Goal: Complete application form

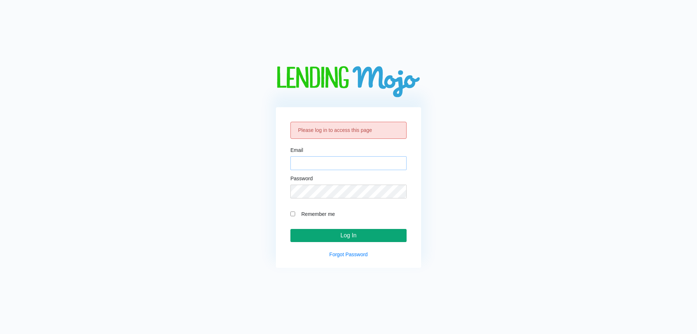
type input "[EMAIL_ADDRESS][DOMAIN_NAME]"
click at [337, 233] on input "Log In" at bounding box center [348, 235] width 116 height 13
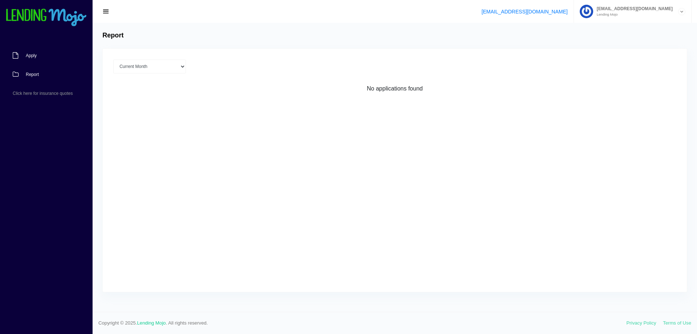
click at [33, 57] on span "Apply" at bounding box center [31, 55] width 11 height 4
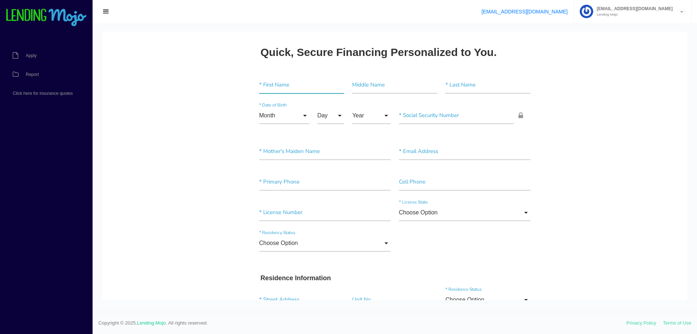
click at [296, 78] on input"] "text" at bounding box center [301, 85] width 85 height 17
click at [295, 78] on input"] "aLEXI" at bounding box center [301, 85] width 85 height 17
type input"] "[PERSON_NAME]"
click at [466, 82] on input"] "text" at bounding box center [488, 85] width 85 height 17
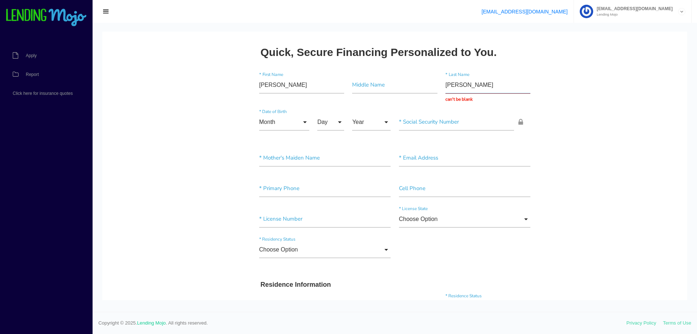
type input "[PERSON_NAME]"
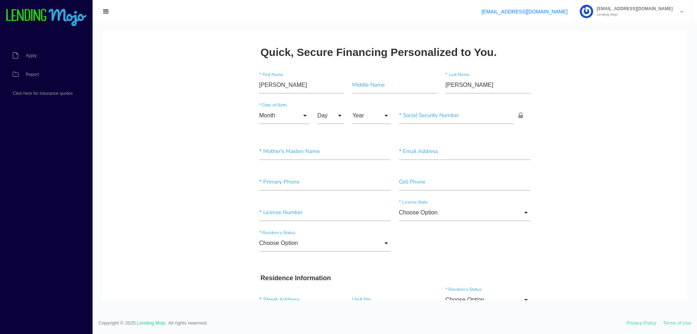
drag, startPoint x: 623, startPoint y: 182, endPoint x: 618, endPoint y: 180, distance: 5.2
click at [425, 113] on input"] "text" at bounding box center [456, 115] width 115 height 17
paste input"] "367-99-3721"
type input"] "367-99-3721"
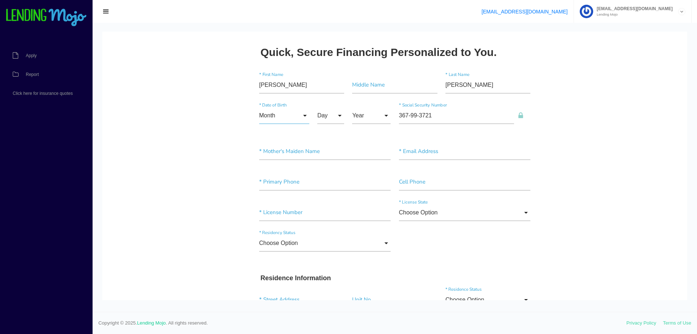
click at [278, 120] on input "Month" at bounding box center [284, 115] width 50 height 17
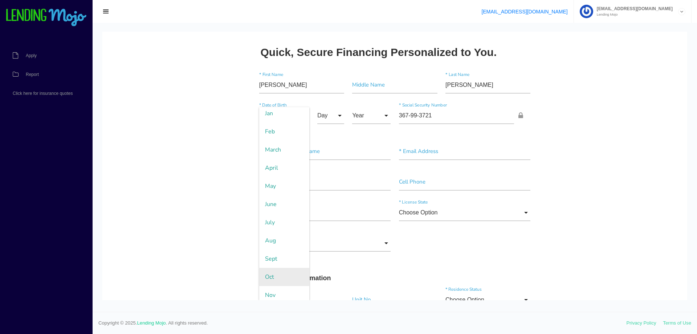
scroll to position [43, 0]
click at [273, 271] on span "Nov" at bounding box center [284, 273] width 50 height 18
type input "Nov"
click at [329, 119] on input "Day" at bounding box center [330, 115] width 27 height 17
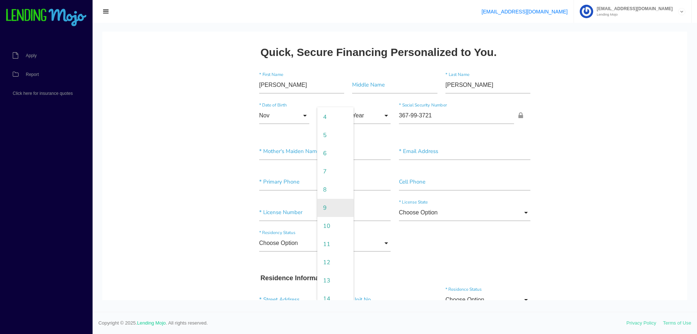
scroll to position [73, 0]
click at [326, 260] on span "12" at bounding box center [335, 261] width 36 height 18
type input "12"
click at [375, 122] on input "Year" at bounding box center [371, 115] width 38 height 17
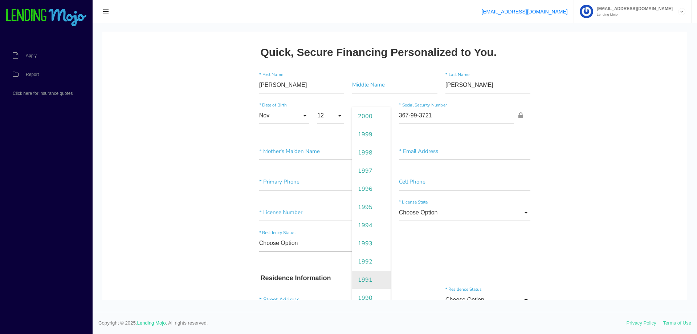
click at [364, 277] on span "1991" at bounding box center [371, 280] width 38 height 18
type input "1991"
click at [300, 155] on input"] "text" at bounding box center [325, 151] width 132 height 17
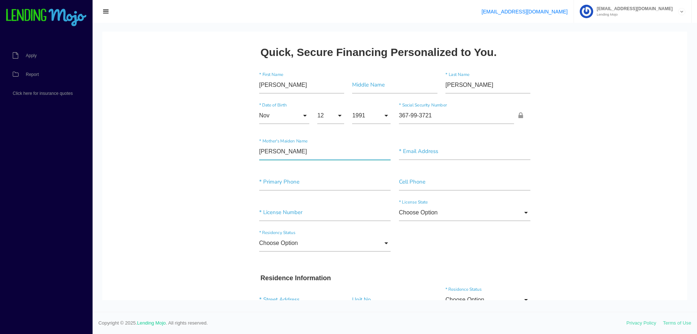
type input"] "Miranda"
click at [428, 179] on input"] "text" at bounding box center [465, 182] width 132 height 17
click at [429, 145] on input"] "text" at bounding box center [465, 151] width 132 height 17
paste input"] "santanaelectrical12@gmail.com"
type input"] "santanaelectrical12@gmail.com"
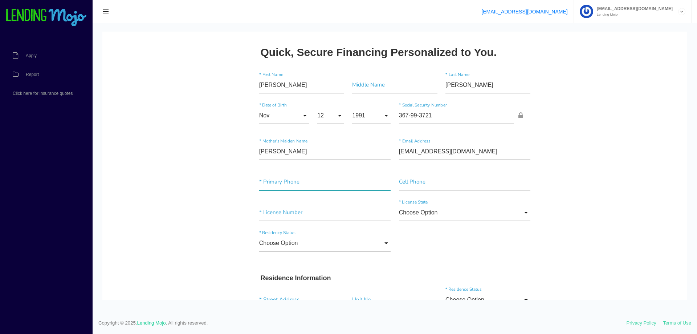
click at [287, 181] on input"] "text" at bounding box center [325, 182] width 132 height 17
paste input"] "(786) 526-8310"
type input"] "(786) 526-8310"
click at [272, 212] on input"] "text" at bounding box center [325, 212] width 132 height 17
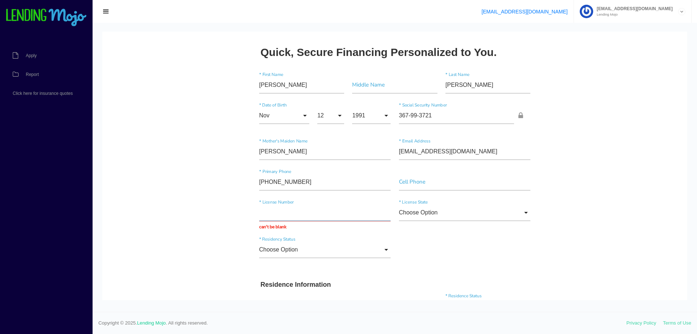
paste input "S535000914120"
type input "S535000914120"
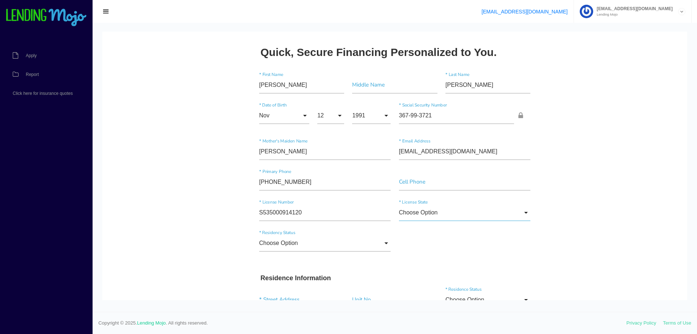
click at [427, 212] on input "Choose Option" at bounding box center [465, 212] width 132 height 17
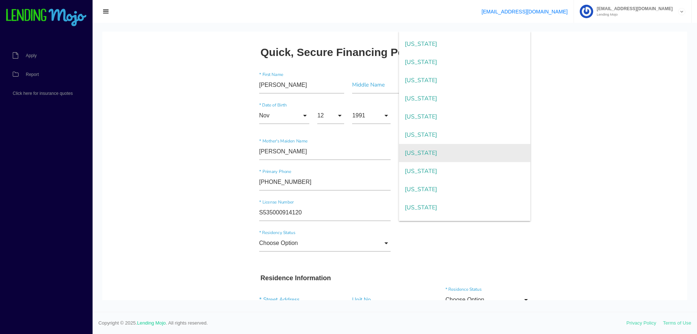
scroll to position [73, 0]
click at [423, 150] on span "Florida" at bounding box center [465, 150] width 132 height 18
type input "Florida"
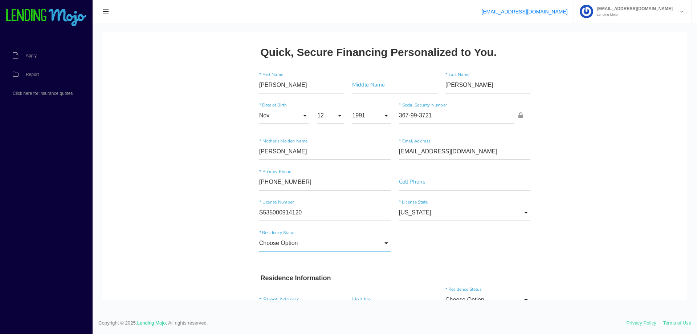
click at [312, 240] on input "Choose Option" at bounding box center [325, 243] width 132 height 17
click at [432, 247] on div "Choose Option Choose Option US Citizen Permanent Resident Non-Permanent Residen…" at bounding box center [395, 244] width 280 height 31
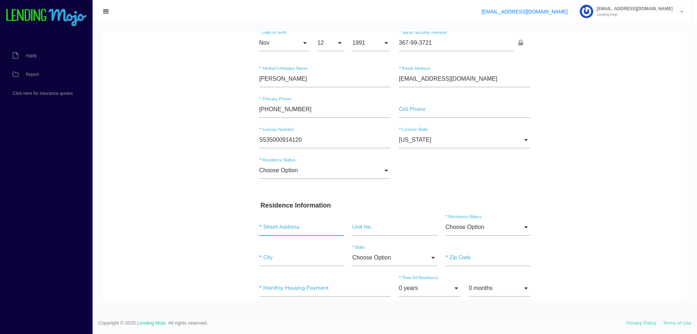
click at [306, 223] on input "text" at bounding box center [301, 227] width 85 height 17
type input "7715 Symmes Rd"
type input"] "Gibsonton"
type input"] "33534"
click at [514, 229] on input "Choose Option" at bounding box center [488, 227] width 85 height 17
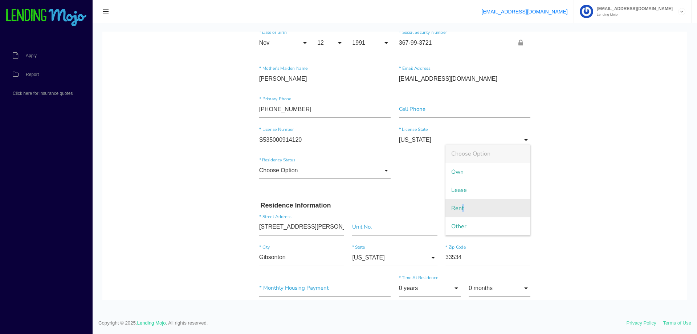
drag, startPoint x: 460, startPoint y: 206, endPoint x: 468, endPoint y: 204, distance: 8.2
click at [460, 206] on span "Rent" at bounding box center [488, 208] width 85 height 18
type input "Rent"
drag, startPoint x: 582, startPoint y: 187, endPoint x: 522, endPoint y: 211, distance: 64.5
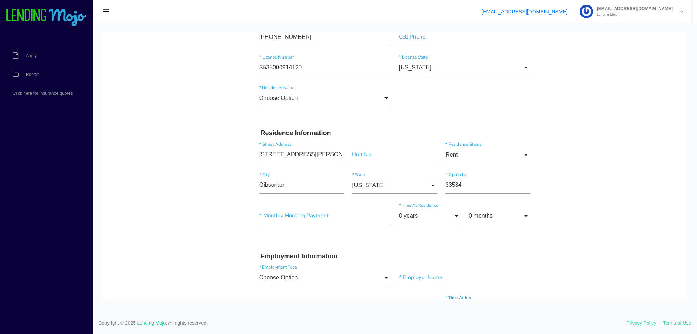
scroll to position [145, 0]
click at [291, 216] on input"] "text" at bounding box center [325, 215] width 132 height 17
type input"] "$0.00"
click at [448, 221] on input "0 years" at bounding box center [430, 215] width 62 height 17
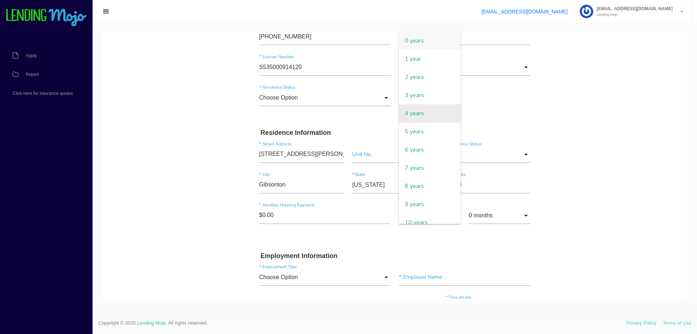
click at [402, 117] on span "4 years" at bounding box center [430, 113] width 62 height 18
type input "4 years"
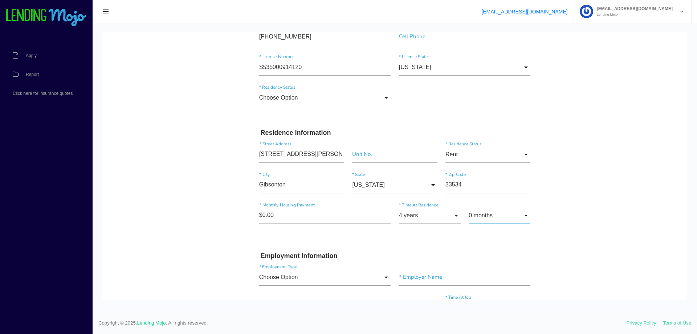
click at [499, 218] on input "0 months" at bounding box center [500, 215] width 62 height 17
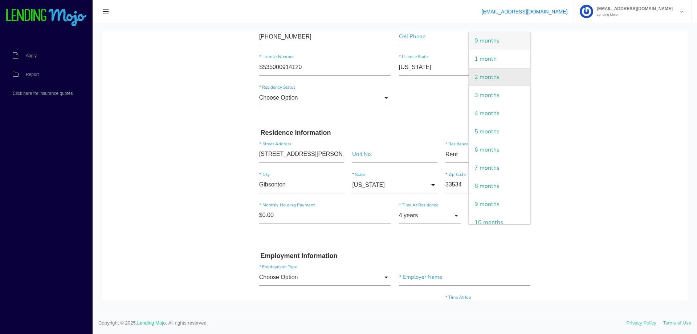
click at [480, 72] on span "2 months" at bounding box center [500, 77] width 62 height 18
type input "2 months"
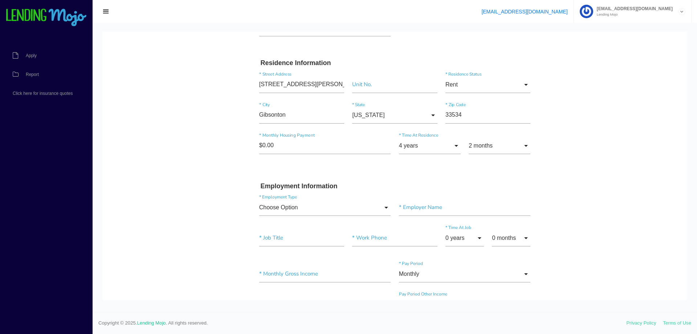
scroll to position [218, 0]
click at [349, 211] on input "Choose Option" at bounding box center [325, 204] width 132 height 17
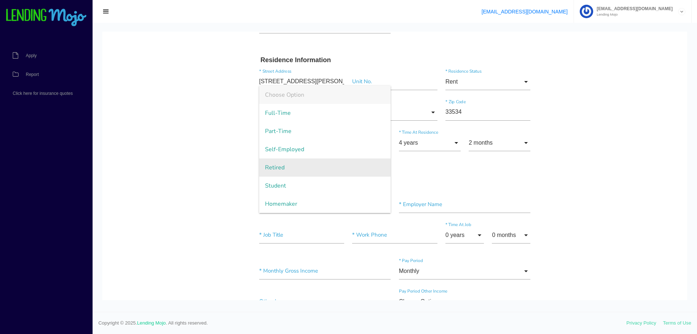
drag, startPoint x: 275, startPoint y: 145, endPoint x: 314, endPoint y: 162, distance: 42.6
click at [276, 145] on span "Self-Employed" at bounding box center [325, 149] width 132 height 18
type input "Self-Employed"
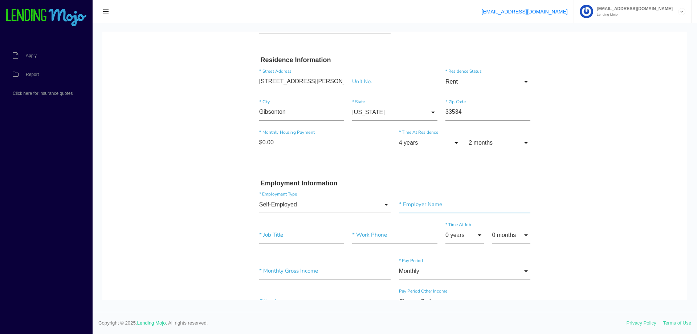
click at [420, 206] on input"] "text" at bounding box center [465, 204] width 132 height 17
paste input"] "All Power Homes"
type input"] "All Power Homes"
click at [302, 236] on input"] "text" at bounding box center [301, 235] width 85 height 17
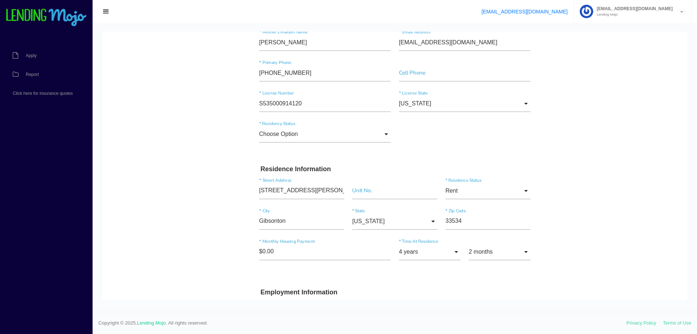
type input "Electrician"
drag, startPoint x: 305, startPoint y: 71, endPoint x: 227, endPoint y: 69, distance: 77.7
drag, startPoint x: 214, startPoint y: 155, endPoint x: 277, endPoint y: 166, distance: 64.8
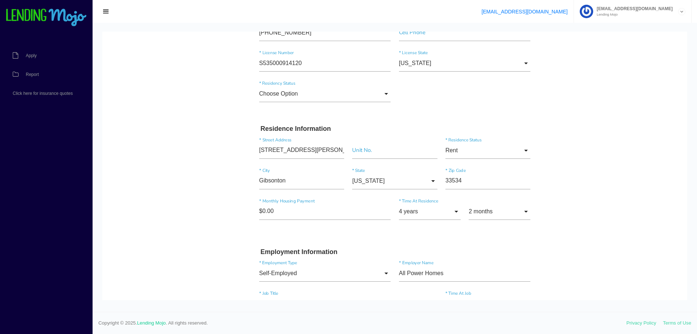
scroll to position [218, 0]
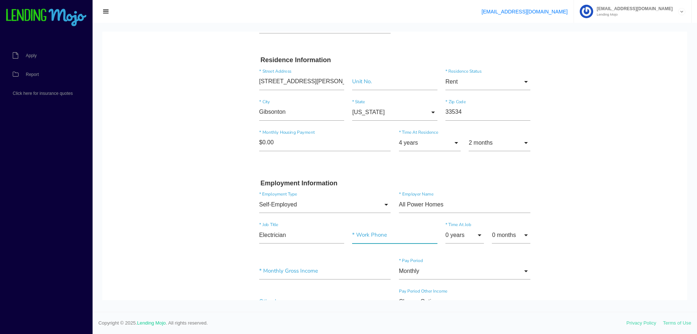
click at [373, 235] on input"] "text" at bounding box center [394, 235] width 85 height 17
paste input"] "(786) 526-8310"
type input"] "(786) 526-8310"
click at [462, 236] on input "0 years" at bounding box center [465, 235] width 38 height 17
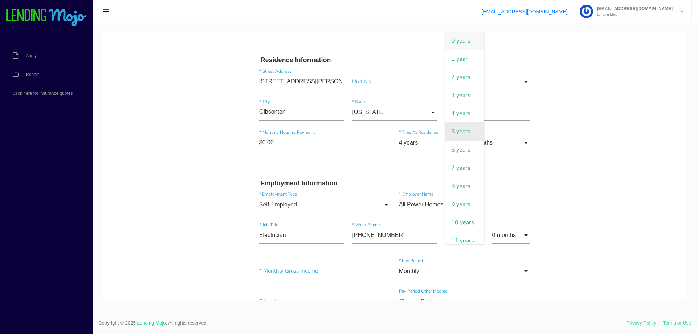
click at [458, 137] on span "5 years" at bounding box center [465, 131] width 38 height 18
type input "5 years"
click at [561, 238] on body "Quick, Secure Financing Personalized to You. Alexi * First Name Middle Name San…" at bounding box center [394, 291] width 585 height 954
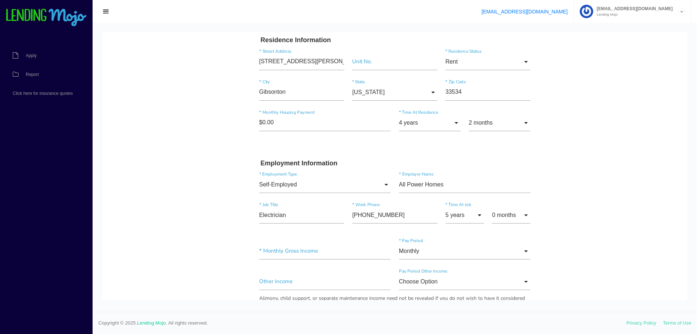
scroll to position [254, 0]
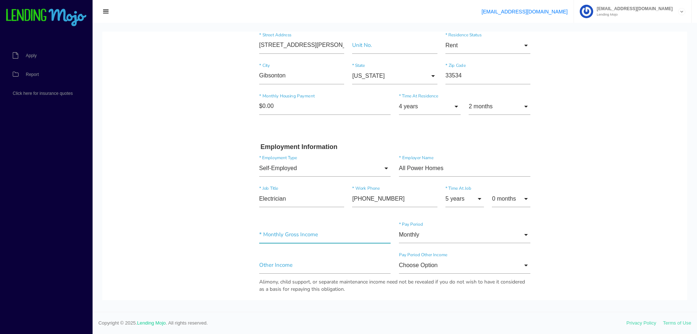
click at [295, 230] on input"] "text" at bounding box center [325, 234] width 132 height 17
type input"] "$30,000.00"
drag, startPoint x: 213, startPoint y: 251, endPoint x: 233, endPoint y: 256, distance: 21.1
click at [213, 251] on body "Quick, Secure Financing Personalized to You. Alexi * First Name Middle Name San…" at bounding box center [394, 254] width 585 height 954
click at [525, 233] on input "Monthly" at bounding box center [465, 234] width 132 height 17
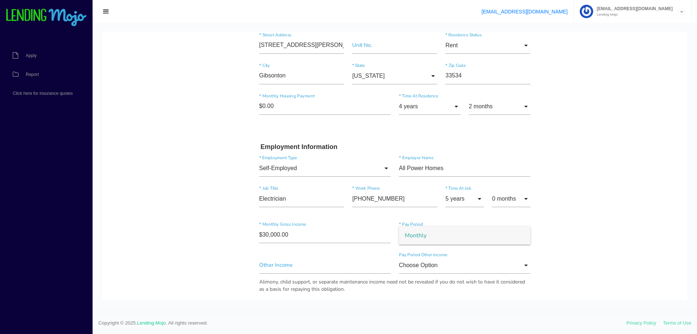
click at [498, 237] on span "Monthly" at bounding box center [465, 235] width 132 height 18
click at [585, 238] on body "Quick, Secure Financing Personalized to You. Alexi * First Name Middle Name San…" at bounding box center [394, 254] width 585 height 954
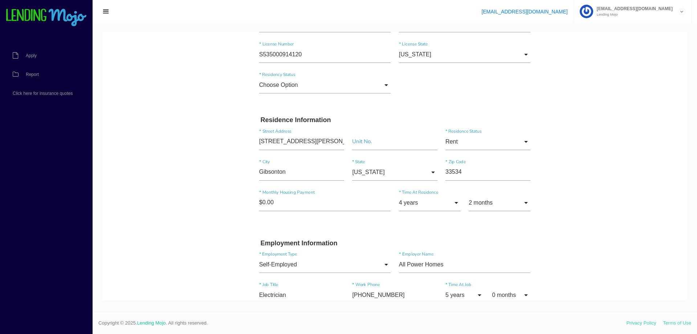
scroll to position [145, 0]
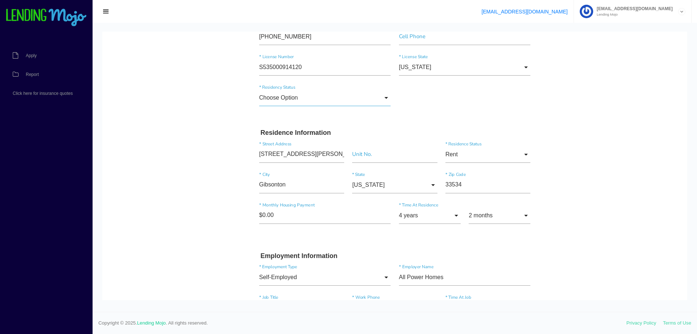
click at [301, 97] on input "Choose Option" at bounding box center [325, 97] width 132 height 17
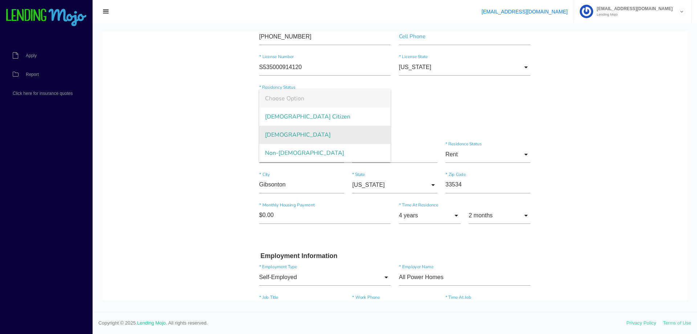
drag, startPoint x: 294, startPoint y: 133, endPoint x: 257, endPoint y: 142, distance: 37.9
click at [292, 135] on span "Permanent Resident" at bounding box center [325, 135] width 132 height 18
type input "Permanent Resident"
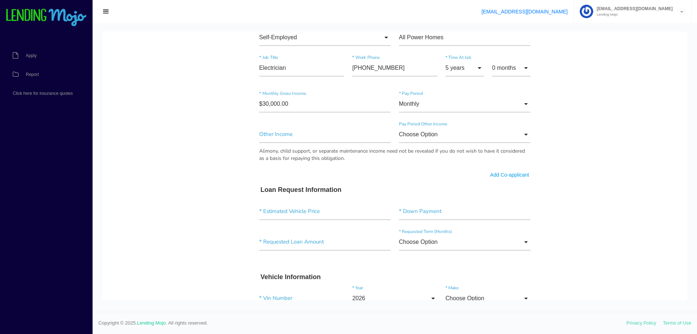
scroll to position [472, 0]
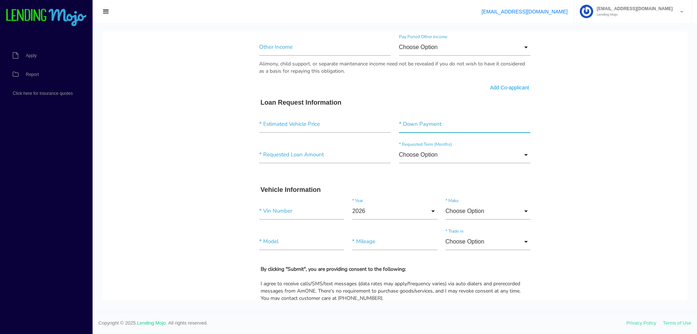
click at [427, 123] on input"] "text" at bounding box center [465, 124] width 132 height 17
type input"] "$0.00"
click at [282, 122] on input"] "text" at bounding box center [325, 124] width 132 height 17
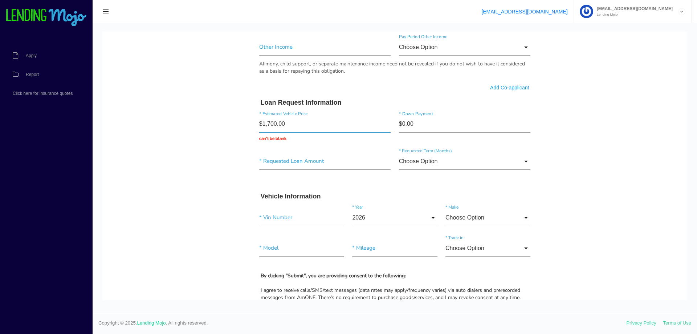
type input "$17,000.00"
click at [306, 158] on input"] "text" at bounding box center [325, 161] width 132 height 17
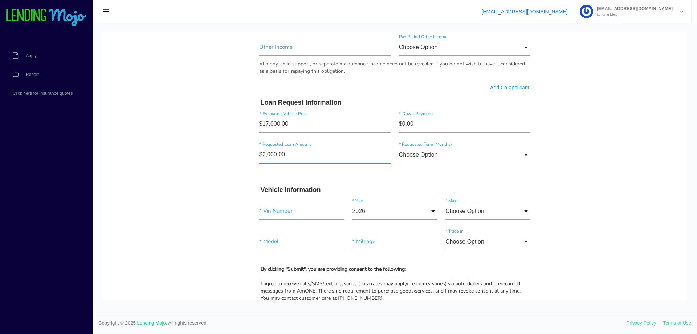
type input"] "$20,000.00"
click at [520, 153] on input "Choose Option" at bounding box center [465, 154] width 132 height 17
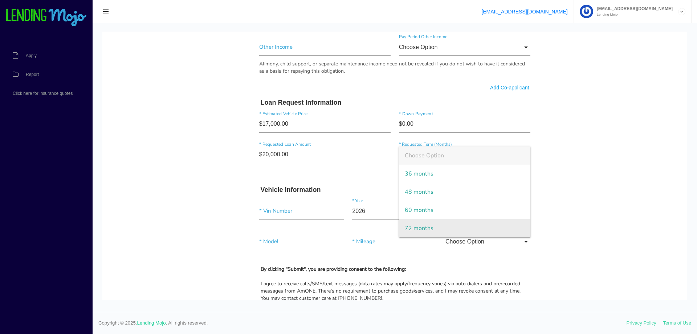
click at [426, 232] on span "72 months" at bounding box center [465, 228] width 132 height 18
type input "72 months"
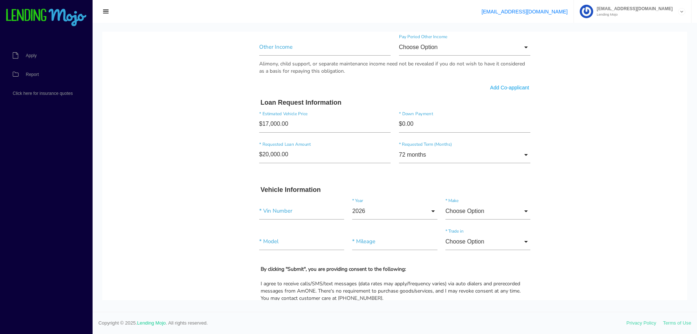
click at [572, 176] on body "Quick, Secure Financing Personalized to You. Alexi * First Name Middle Name San…" at bounding box center [394, 37] width 585 height 954
click at [269, 207] on input"] "text" at bounding box center [301, 211] width 85 height 17
paste input"] "[US_VEHICLE_IDENTIFICATION_NUMBER]"
type input"] "[US_VEHICLE_IDENTIFICATION_NUMBER]"
drag, startPoint x: 565, startPoint y: 164, endPoint x: 489, endPoint y: 186, distance: 78.6
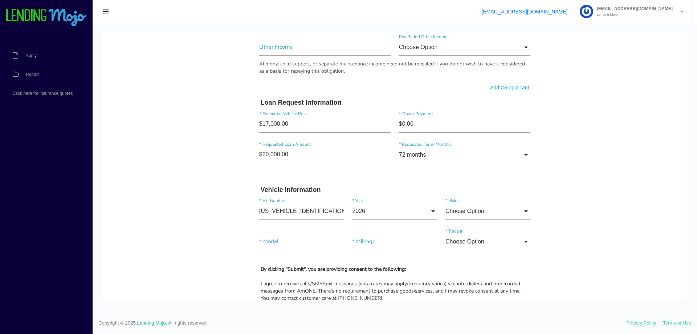
click at [562, 166] on body "Quick, Secure Financing Personalized to You. Alexi * First Name Middle Name San…" at bounding box center [394, 37] width 585 height 954
click at [413, 210] on input "2026" at bounding box center [394, 211] width 85 height 17
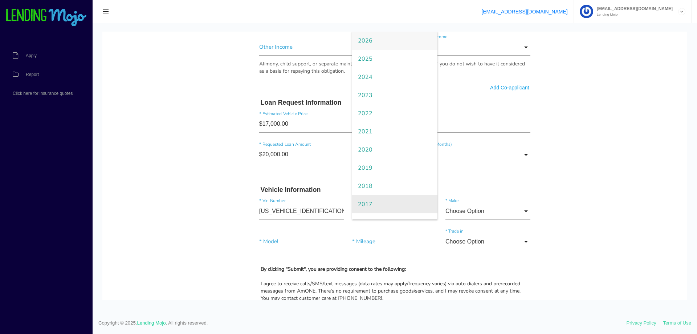
click at [363, 204] on span "2017" at bounding box center [394, 204] width 85 height 18
type input "2017"
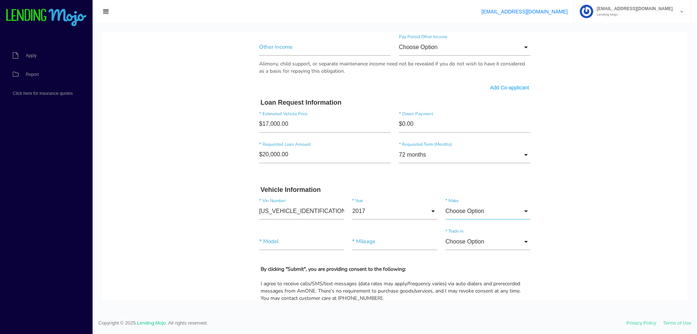
click at [471, 211] on input "Choose Option" at bounding box center [488, 211] width 85 height 17
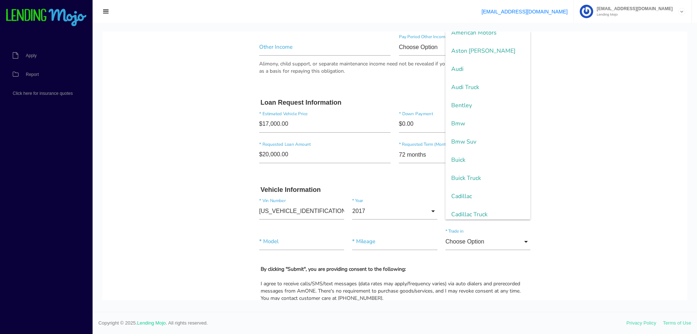
scroll to position [145, 0]
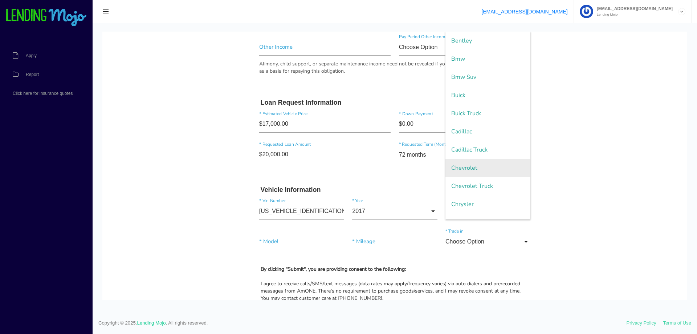
click at [461, 163] on span "Chevrolet" at bounding box center [488, 168] width 85 height 18
type input "Chevrolet"
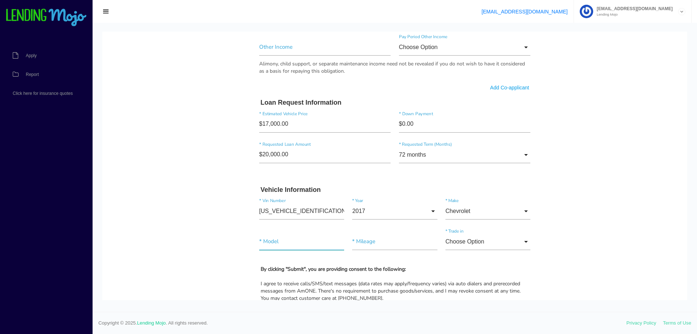
click at [305, 246] on input"] "text" at bounding box center [301, 241] width 85 height 17
type input"] "Express"
click at [396, 237] on input"] "text" at bounding box center [394, 241] width 85 height 17
type input"] "166,042"
click at [509, 239] on input "Choose Option" at bounding box center [488, 241] width 85 height 17
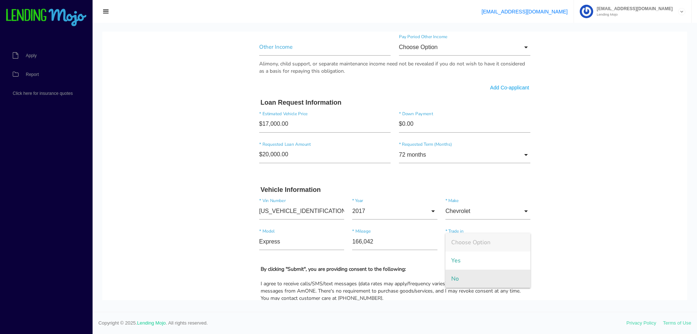
drag, startPoint x: 453, startPoint y: 281, endPoint x: 465, endPoint y: 277, distance: 12.5
click at [455, 280] on span "No" at bounding box center [488, 278] width 85 height 18
type input "No"
click at [573, 229] on body "Quick, Secure Financing Personalized to You. Alexi * First Name Middle Name San…" at bounding box center [394, 37] width 585 height 954
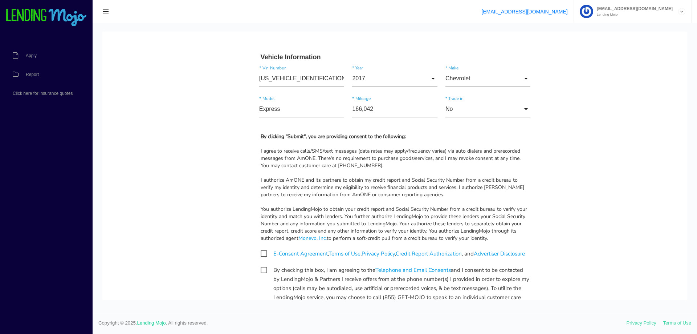
scroll to position [617, 0]
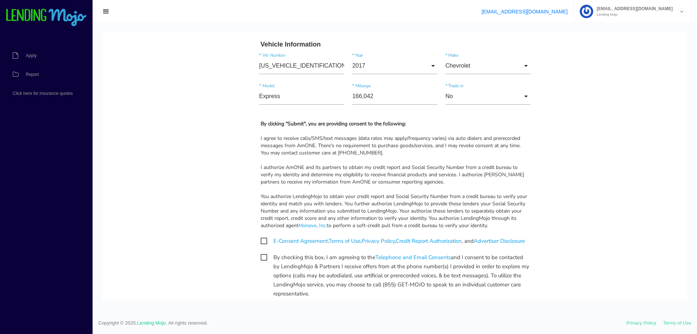
click at [261, 243] on span "E-Consent Agreement , Terms of Use , Privacy Policy , Credit Report Authorizati…" at bounding box center [393, 240] width 264 height 9
checkbox input "true"
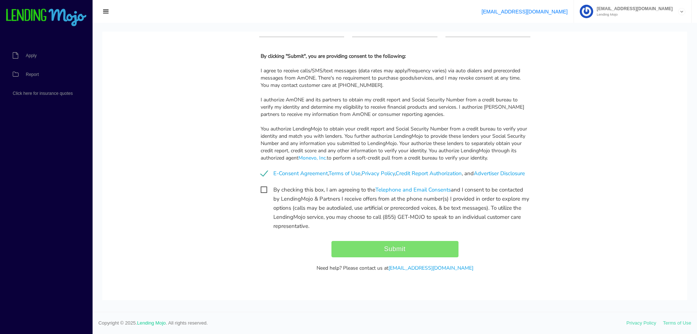
scroll to position [694, 0]
click at [369, 247] on div "Submit" at bounding box center [395, 248] width 280 height 16
click at [407, 248] on div "Submit" at bounding box center [395, 248] width 280 height 16
click at [261, 189] on span "By checking this box, I am agreeing to the Telephone and Email Consents and I c…" at bounding box center [395, 188] width 269 height 9
checkbox input "true"
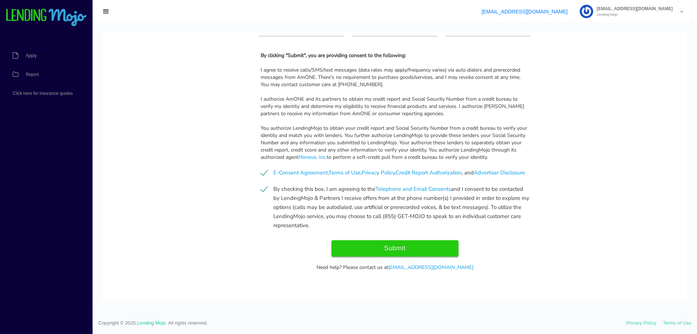
click at [383, 246] on input "Submit" at bounding box center [395, 248] width 127 height 16
type input "Submitting..."
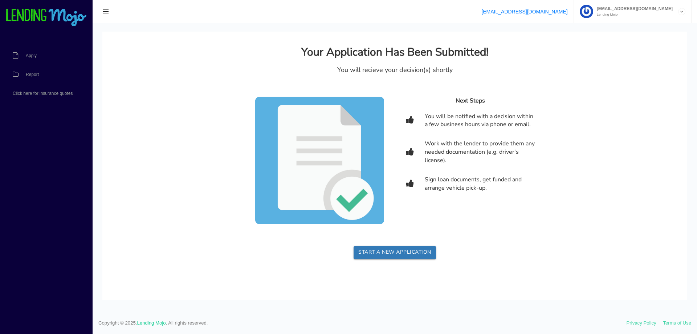
scroll to position [0, 0]
click at [36, 76] on span "Report" at bounding box center [32, 74] width 13 height 4
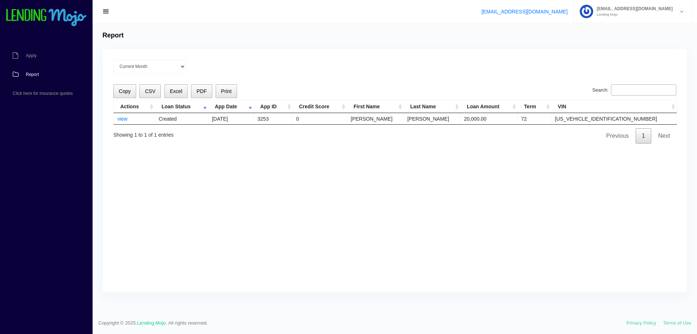
click at [436, 196] on div "Current Month Aug 2025 Jul 2025 Jun 2025 May 2025 Apr 2025 All time Loading Cop…" at bounding box center [395, 170] width 584 height 243
click at [301, 90] on div "Copy CSV Excel PDF Print Search: Actions Loan Status App Date App ID Credit Sco…" at bounding box center [394, 113] width 563 height 59
